Goal: Task Accomplishment & Management: Use online tool/utility

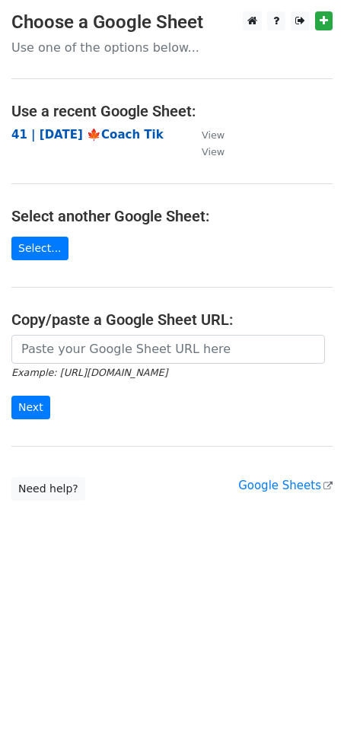
click at [91, 132] on strong "41 | [DATE] 🍁Coach Tik" at bounding box center [87, 135] width 152 height 14
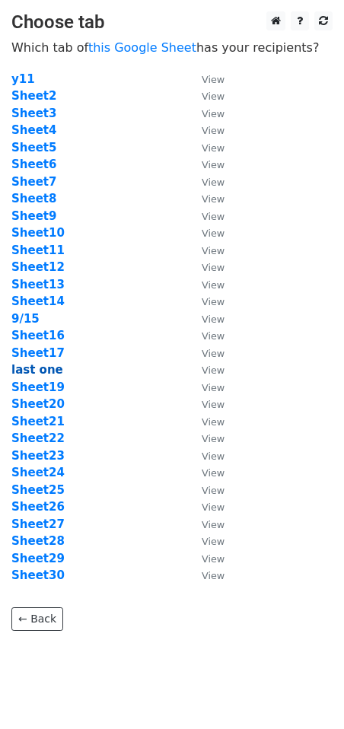
click at [37, 370] on strong "last one" at bounding box center [37, 370] width 52 height 14
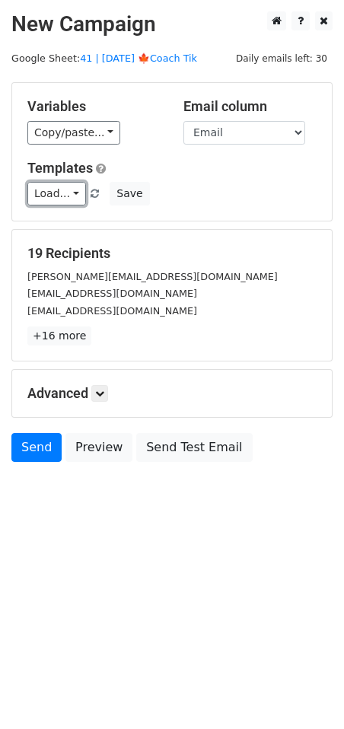
click at [65, 191] on link "Load..." at bounding box center [56, 194] width 59 height 24
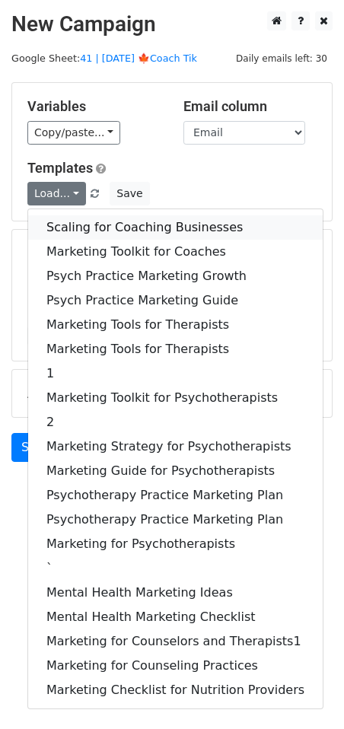
click at [106, 222] on link "Scaling for Coaching Businesses" at bounding box center [175, 227] width 294 height 24
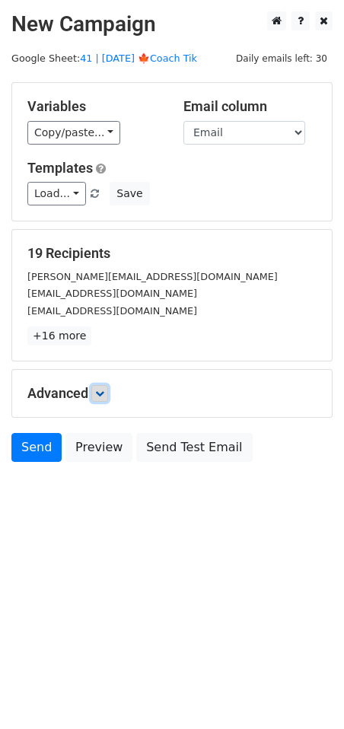
click at [104, 392] on icon at bounding box center [99, 393] width 9 height 9
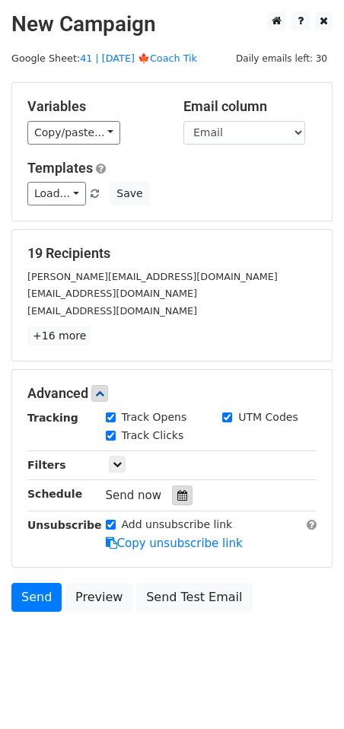
click at [177, 492] on icon at bounding box center [182, 495] width 10 height 11
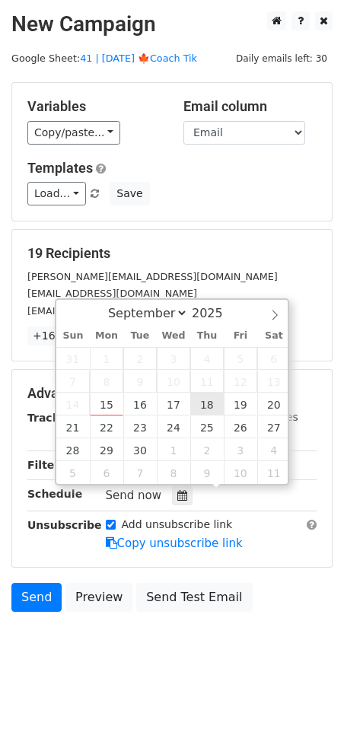
type input "2025-09-18 12:00"
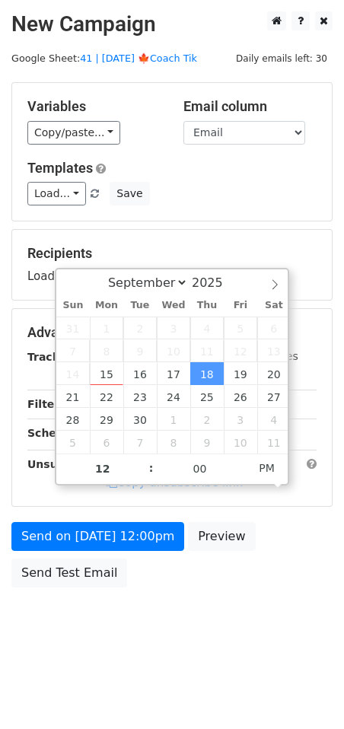
click at [139, 551] on div "Send on Sep 18 at 12:00pm Preview Send Test Email" at bounding box center [172, 558] width 344 height 73
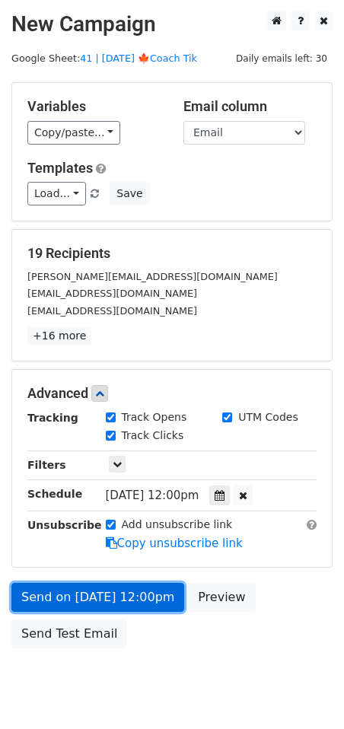
click at [81, 596] on link "Send on Sep 18 at 12:00pm" at bounding box center [97, 597] width 173 height 29
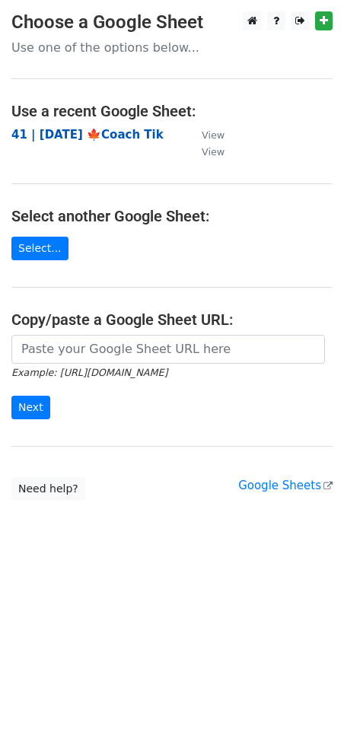
click at [64, 135] on strong "41 | [DATE] 🍁Coach Tik" at bounding box center [87, 135] width 152 height 14
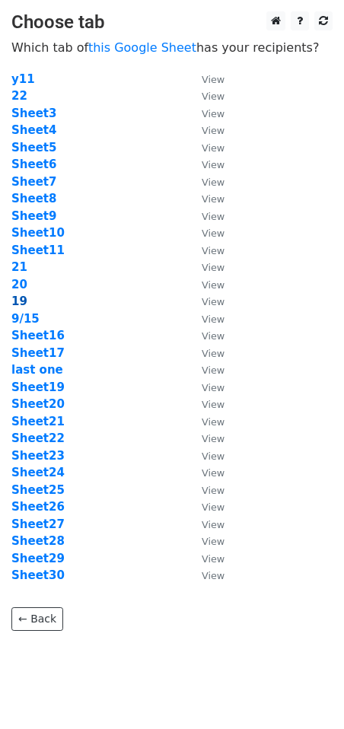
click at [21, 294] on strong "19" at bounding box center [19, 301] width 16 height 14
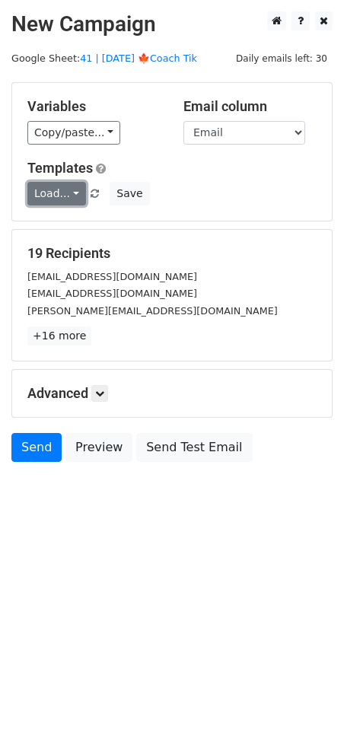
click at [49, 201] on link "Load..." at bounding box center [56, 194] width 59 height 24
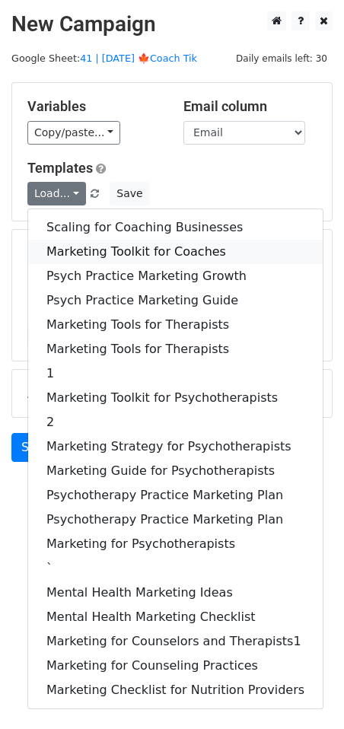
click at [97, 246] on link "Marketing Toolkit for Coaches" at bounding box center [175, 252] width 294 height 24
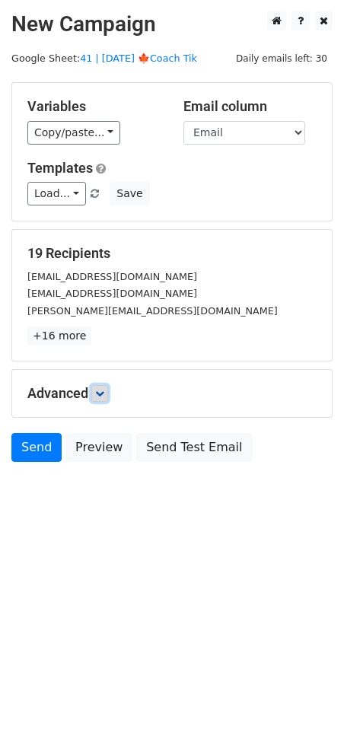
click at [103, 397] on icon at bounding box center [99, 393] width 9 height 9
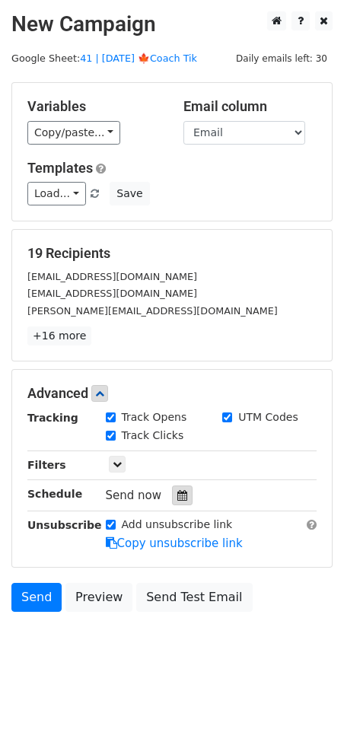
click at [177, 492] on icon at bounding box center [182, 495] width 10 height 11
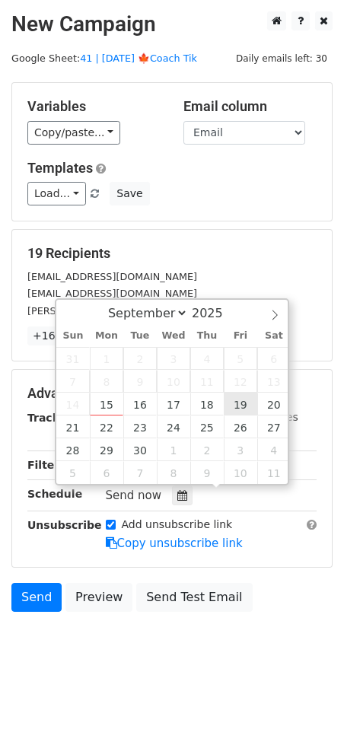
type input "2025-09-19 12:00"
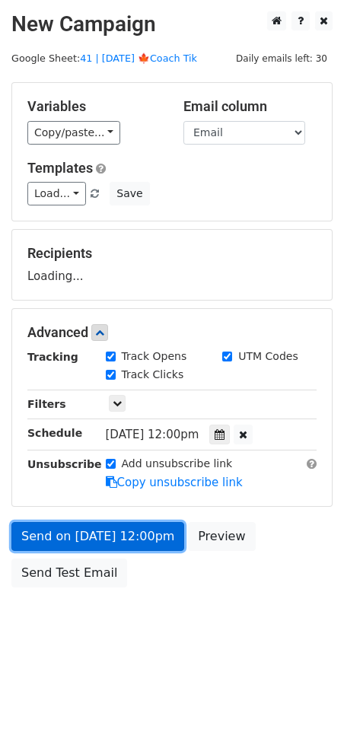
click at [138, 539] on link "Send on Sep 19 at 12:00pm" at bounding box center [97, 536] width 173 height 29
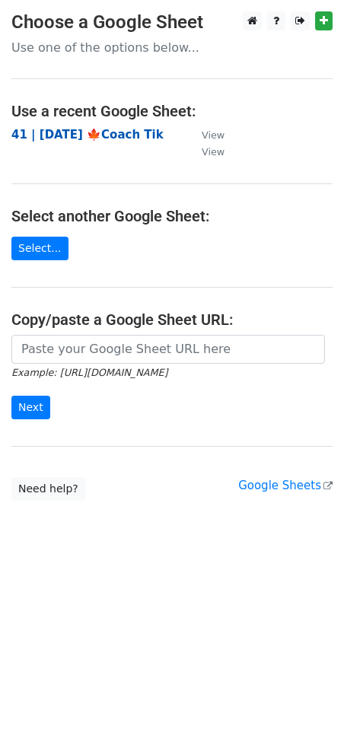
click at [87, 137] on strong "41 | [DATE] 🍁Coach Tik" at bounding box center [87, 135] width 152 height 14
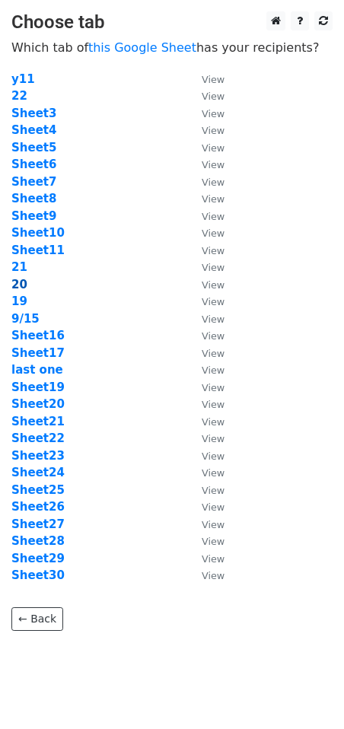
click at [14, 284] on strong "20" at bounding box center [19, 285] width 16 height 14
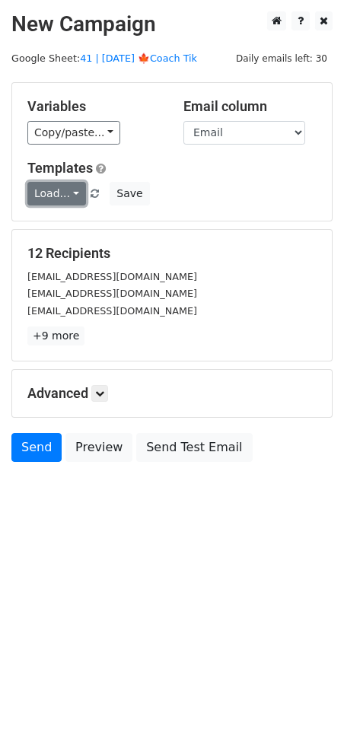
click at [69, 196] on link "Load..." at bounding box center [56, 194] width 59 height 24
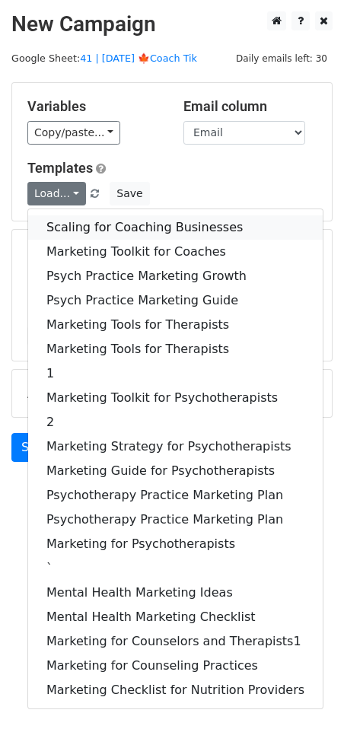
click at [75, 224] on link "Scaling for Coaching Businesses" at bounding box center [175, 227] width 294 height 24
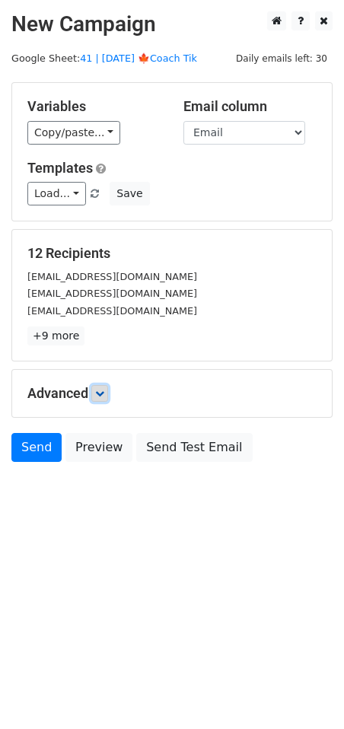
click at [102, 399] on link at bounding box center [99, 393] width 17 height 17
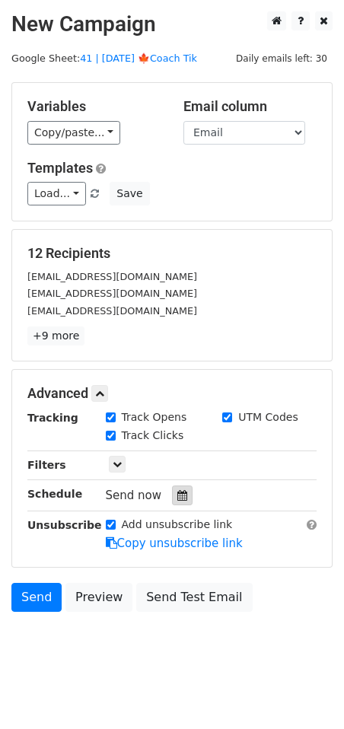
click at [177, 495] on icon at bounding box center [182, 495] width 10 height 11
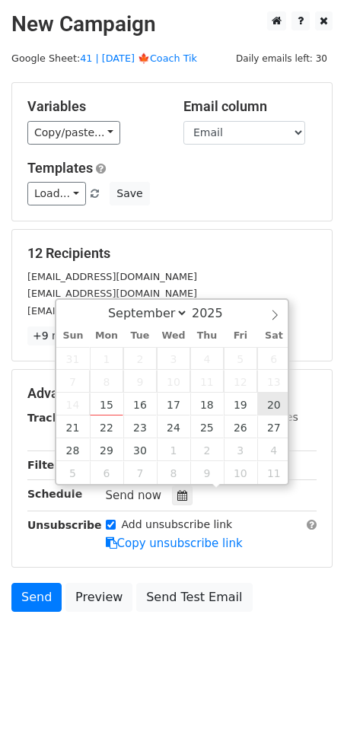
type input "2025-09-20 12:00"
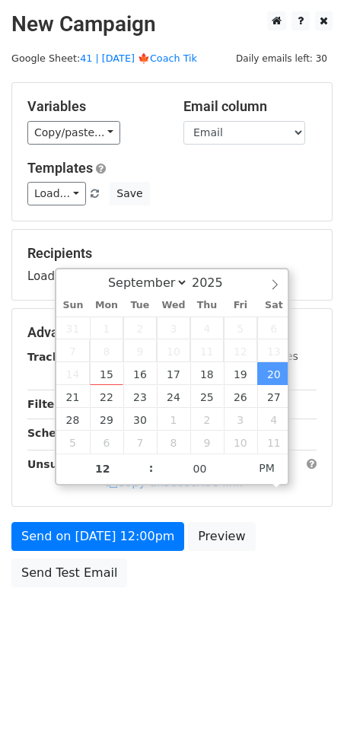
click at [129, 520] on form "Variables Copy/paste... {{Name}} {{Email}} Email column Name Email Templates Lo…" at bounding box center [171, 338] width 321 height 513
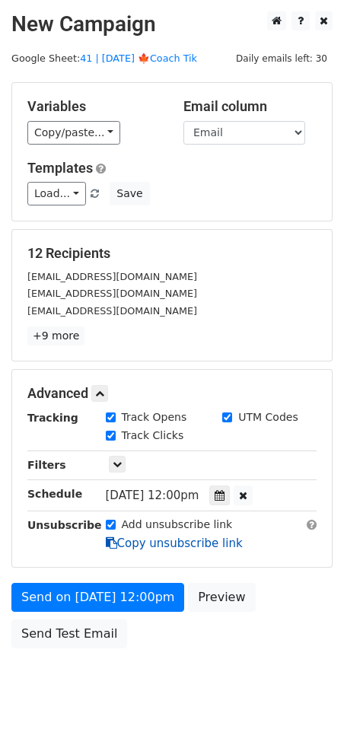
click at [110, 544] on icon at bounding box center [111, 542] width 11 height 11
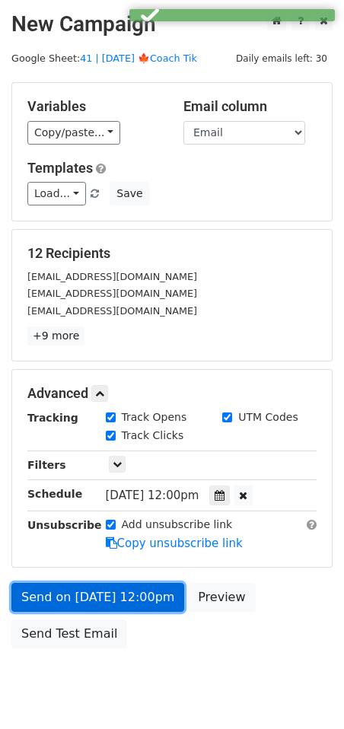
click at [71, 590] on link "Send on Sep 20 at 12:00pm" at bounding box center [97, 597] width 173 height 29
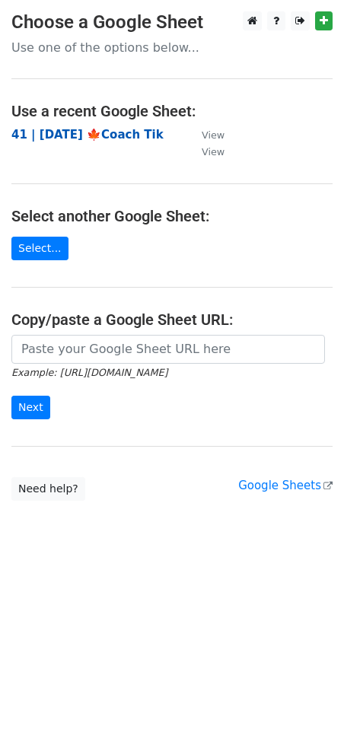
click at [72, 132] on strong "41 | [DATE] 🍁Coach Tik" at bounding box center [87, 135] width 152 height 14
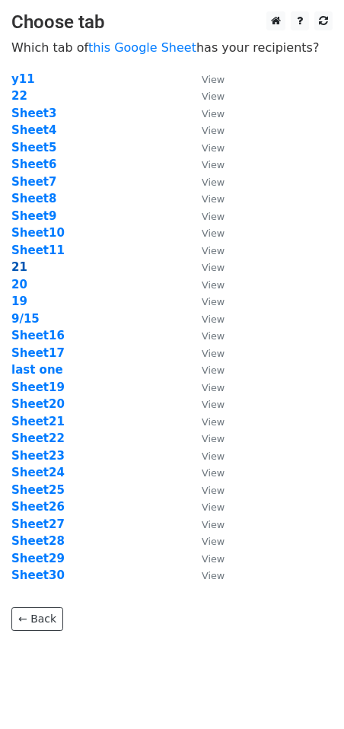
click at [20, 262] on strong "21" at bounding box center [19, 267] width 16 height 14
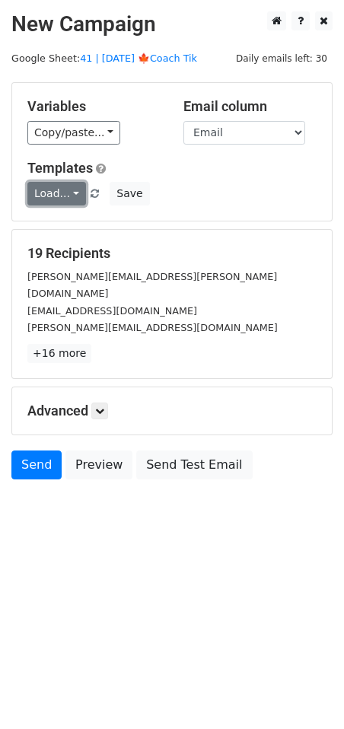
click at [66, 197] on link "Load..." at bounding box center [56, 194] width 59 height 24
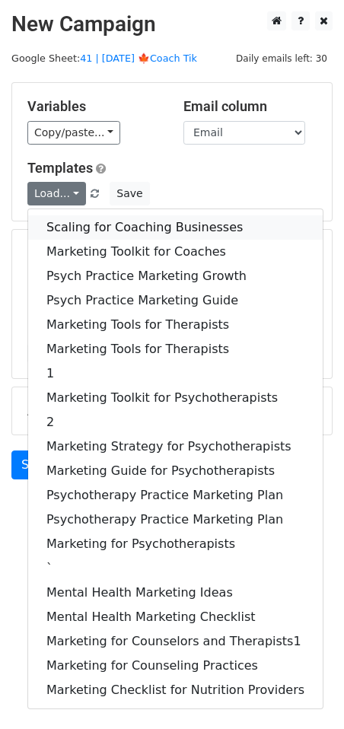
click at [82, 222] on link "Scaling for Coaching Businesses" at bounding box center [175, 227] width 294 height 24
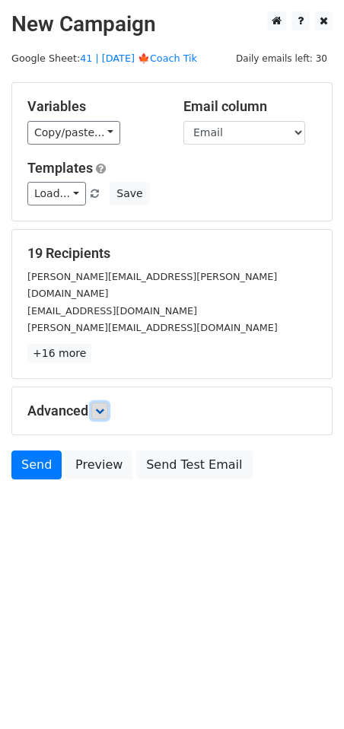
click at [104, 406] on icon at bounding box center [99, 410] width 9 height 9
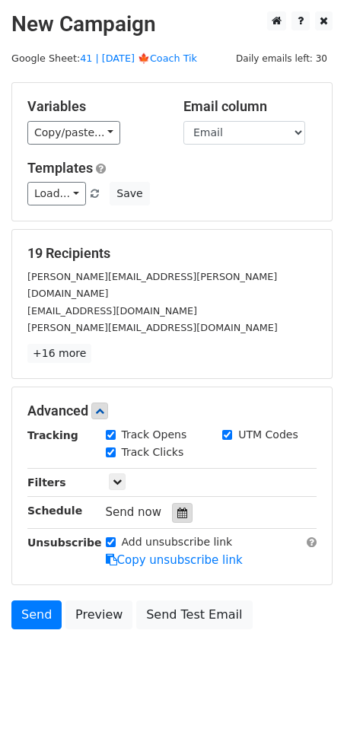
click at [172, 503] on div at bounding box center [182, 513] width 21 height 20
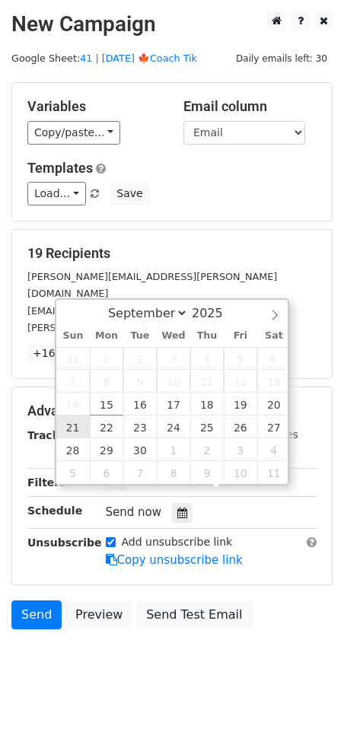
type input "2025-09-21 12:00"
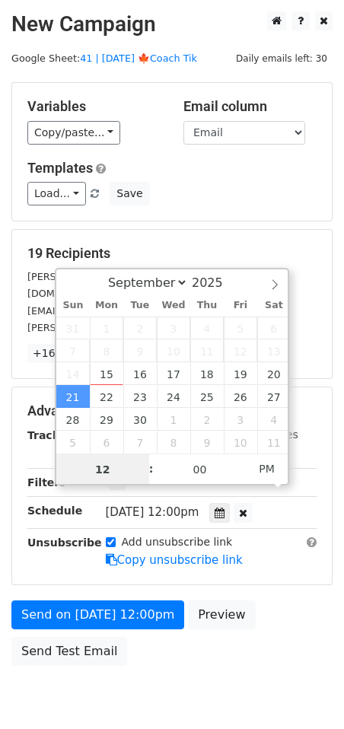
scroll to position [1, 0]
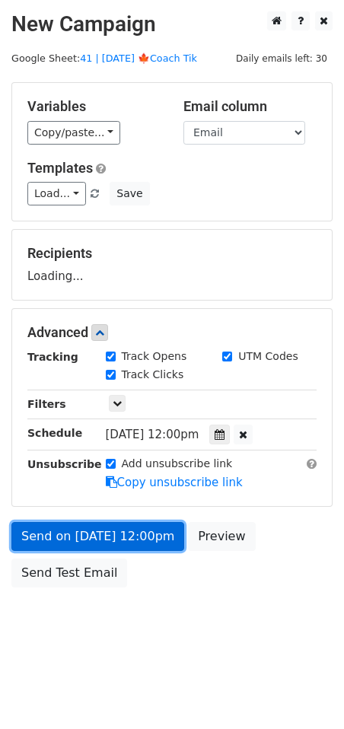
click at [80, 522] on link "Send on Sep 21 at 12:00pm" at bounding box center [97, 536] width 173 height 29
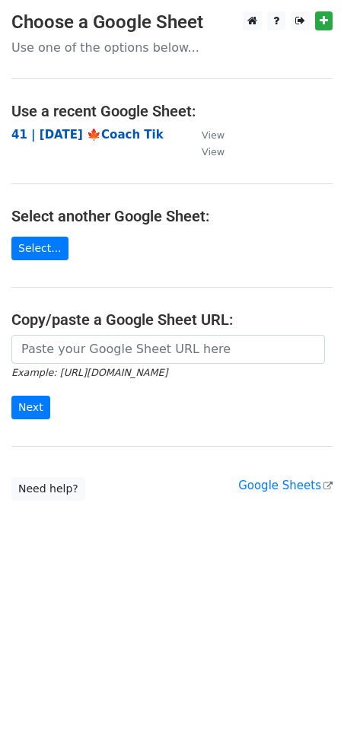
click at [79, 128] on strong "41 | [DATE] 🍁Coach Tik" at bounding box center [87, 135] width 152 height 14
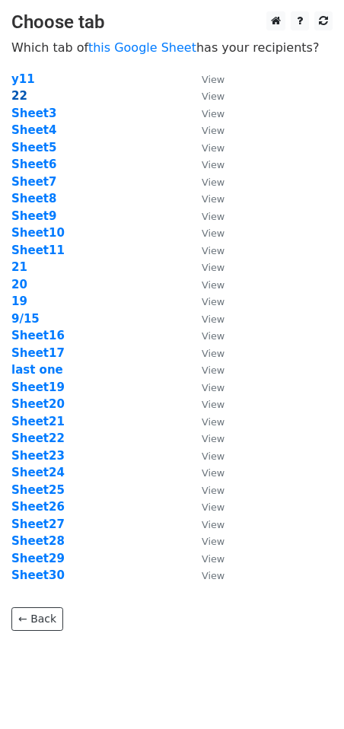
click at [21, 94] on strong "22" at bounding box center [19, 96] width 16 height 14
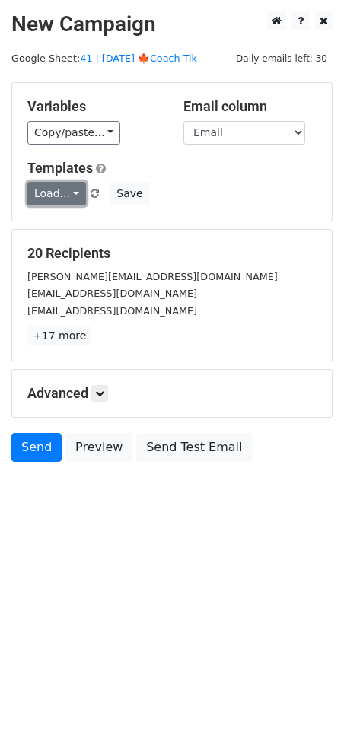
click at [65, 192] on link "Load..." at bounding box center [56, 194] width 59 height 24
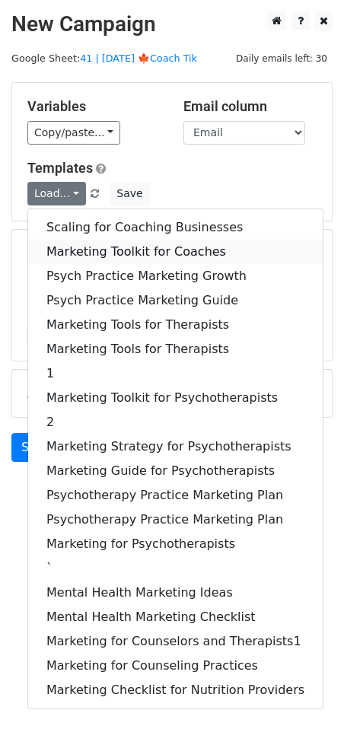
click at [81, 244] on link "Marketing Toolkit for Coaches" at bounding box center [175, 252] width 294 height 24
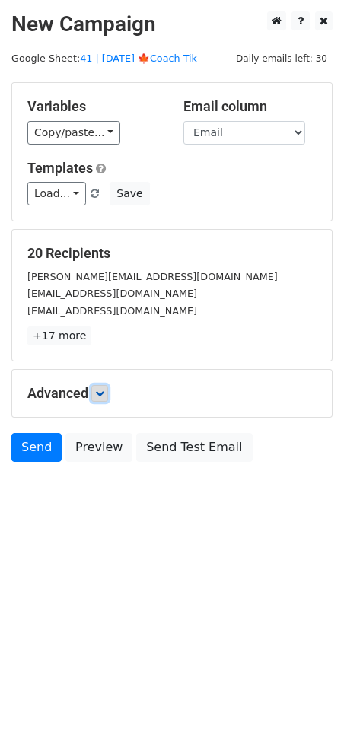
click at [102, 395] on icon at bounding box center [99, 393] width 9 height 9
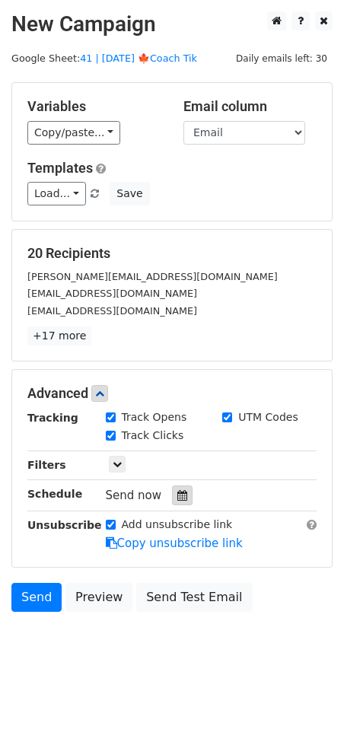
click at [172, 498] on div at bounding box center [182, 495] width 21 height 20
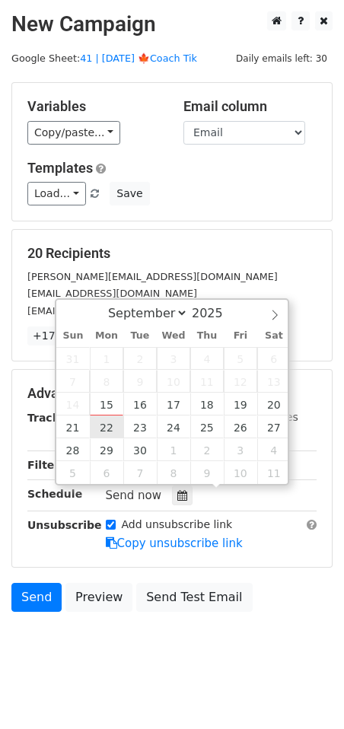
type input "2025-09-22 12:00"
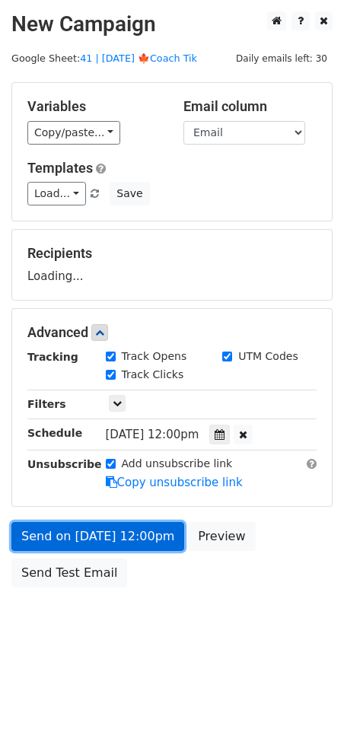
click at [85, 538] on link "Send on Sep 22 at 12:00pm" at bounding box center [97, 536] width 173 height 29
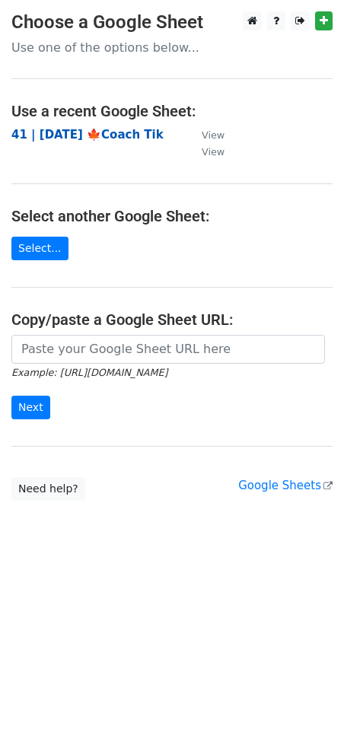
click at [103, 129] on strong "41 | [DATE] 🍁Coach Tik" at bounding box center [87, 135] width 152 height 14
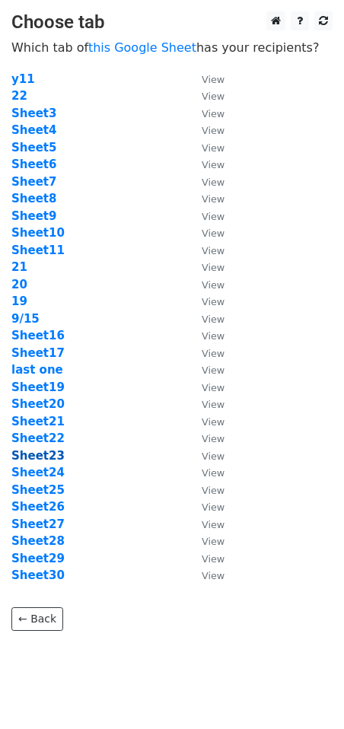
click at [40, 449] on strong "Sheet23" at bounding box center [37, 456] width 53 height 14
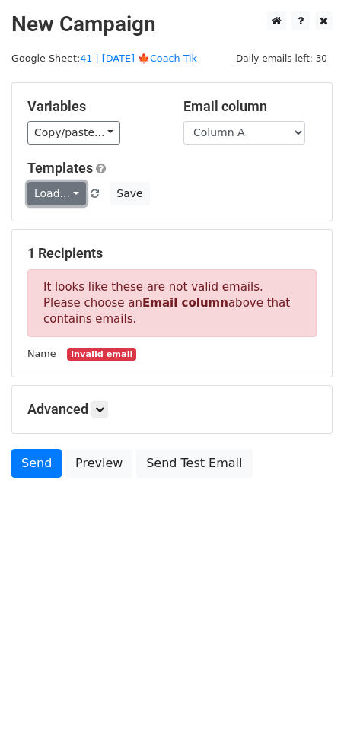
click at [64, 199] on link "Load..." at bounding box center [56, 194] width 59 height 24
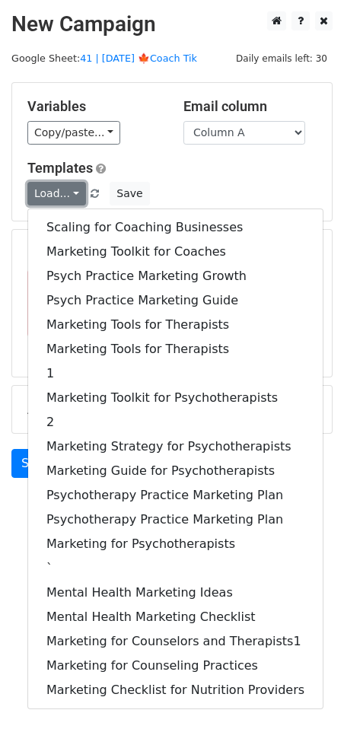
click at [64, 199] on link "Load..." at bounding box center [56, 194] width 59 height 24
